Goal: Transaction & Acquisition: Purchase product/service

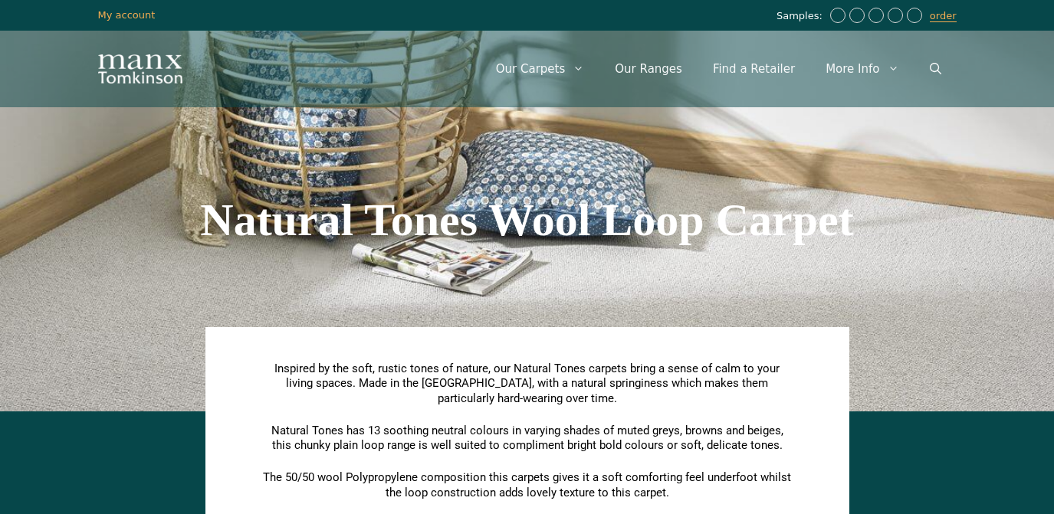
scroll to position [645, 0]
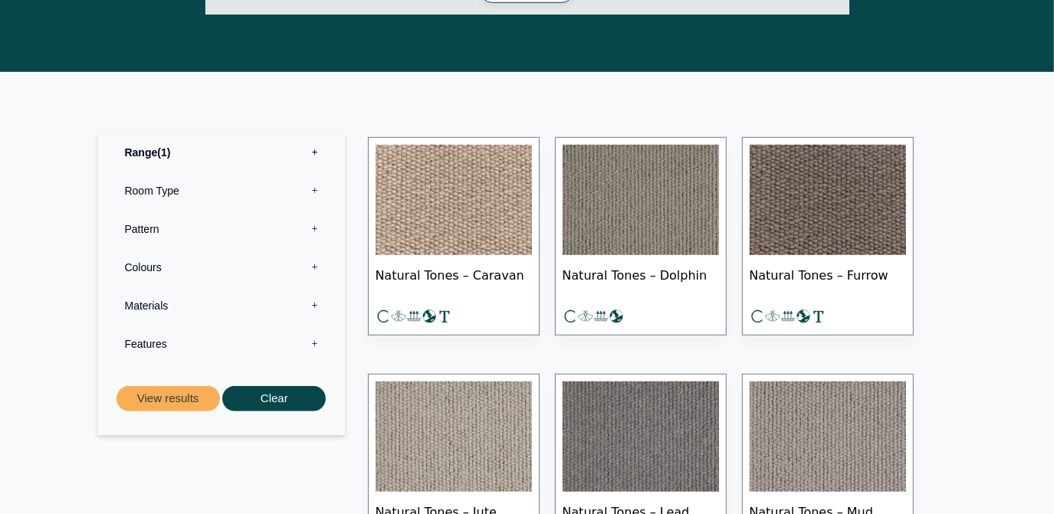
click at [319, 304] on label "Materials 0" at bounding box center [222, 306] width 224 height 38
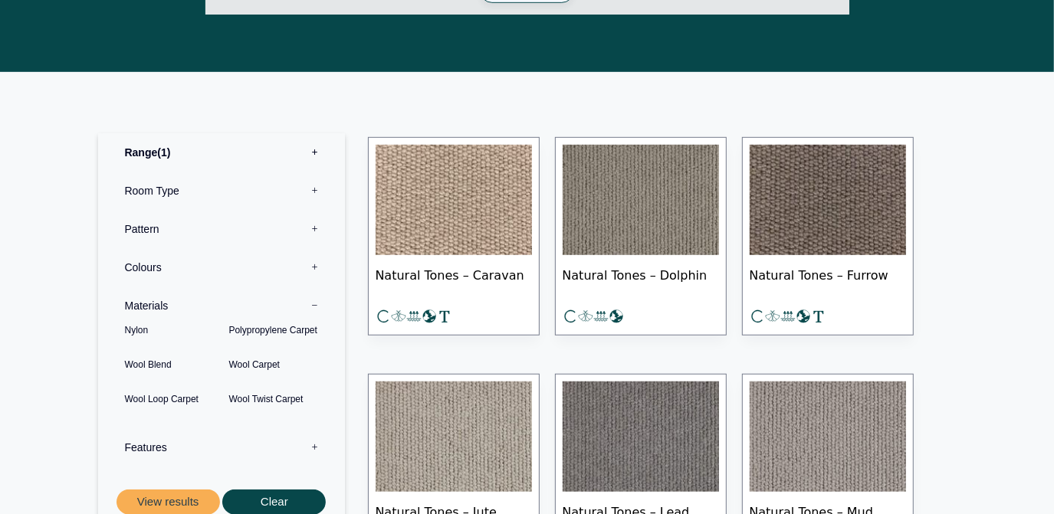
click at [319, 304] on label "Materials 0" at bounding box center [222, 306] width 224 height 38
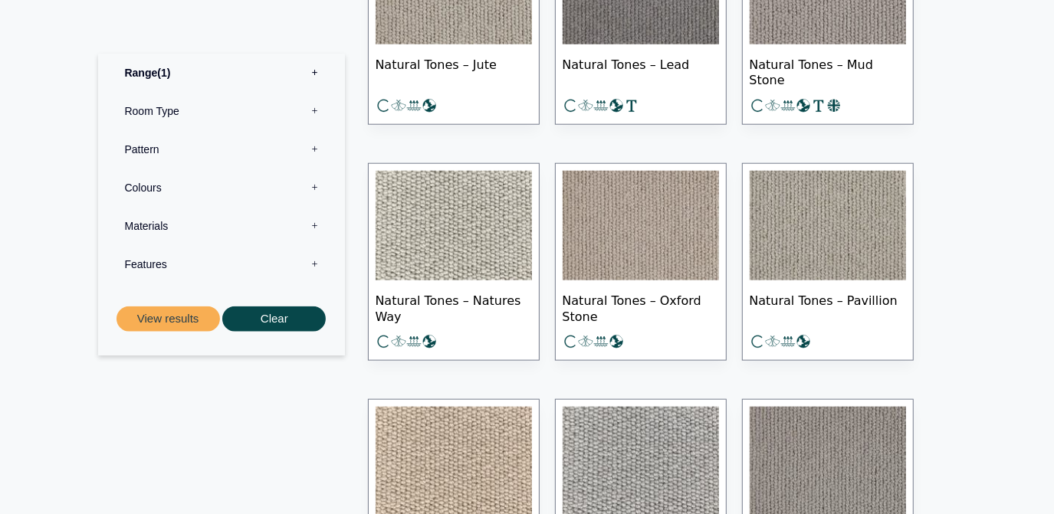
scroll to position [1088, 0]
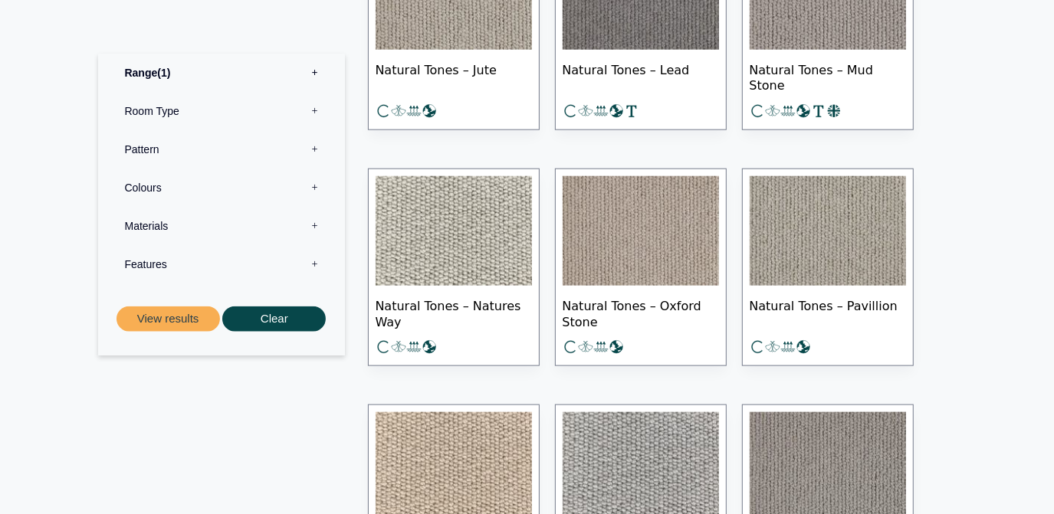
click at [807, 261] on img at bounding box center [828, 231] width 156 height 110
click at [409, 228] on img at bounding box center [454, 231] width 156 height 110
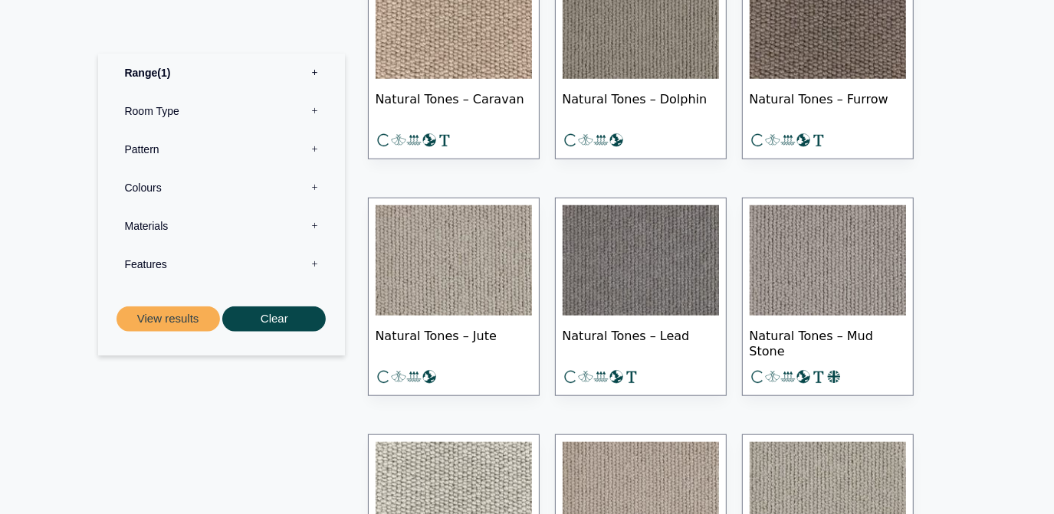
scroll to position [826, 0]
